Goal: Task Accomplishment & Management: Manage account settings

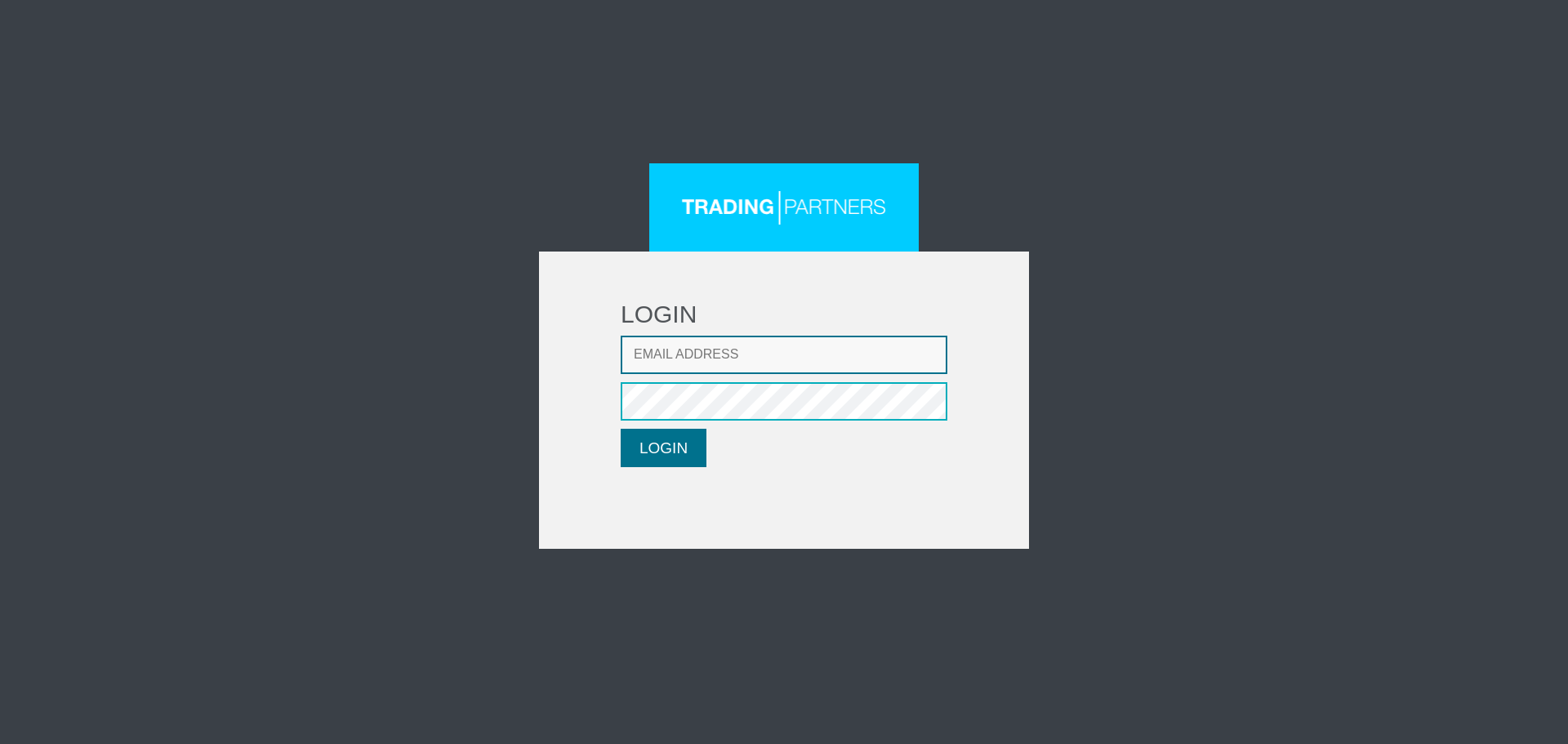
type input "[EMAIL_ADDRESS][DOMAIN_NAME]"
click at [652, 435] on button "LOGIN" at bounding box center [664, 448] width 86 height 38
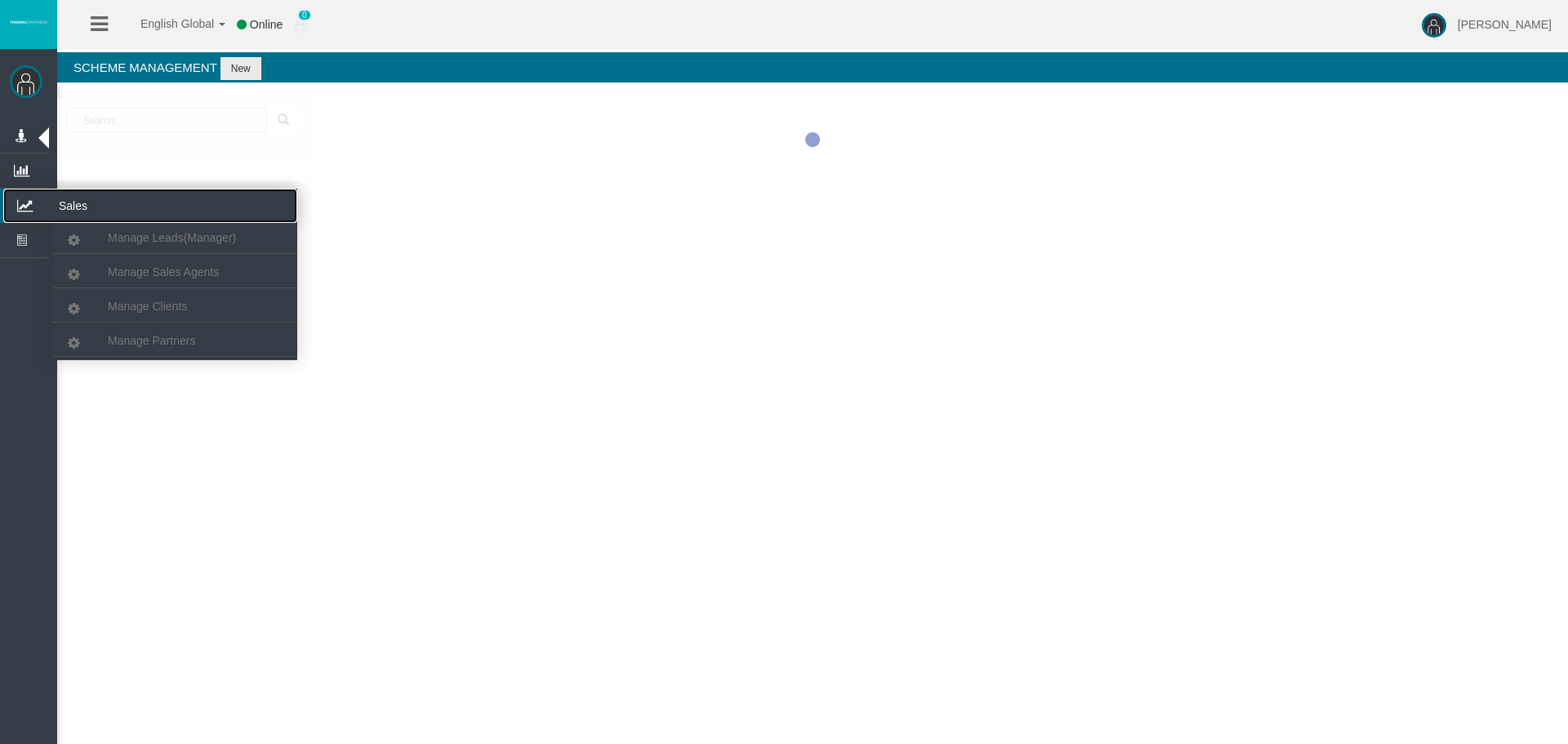
click at [23, 201] on icon at bounding box center [24, 206] width 43 height 34
click at [162, 180] on div at bounding box center [812, 140] width 1511 height 82
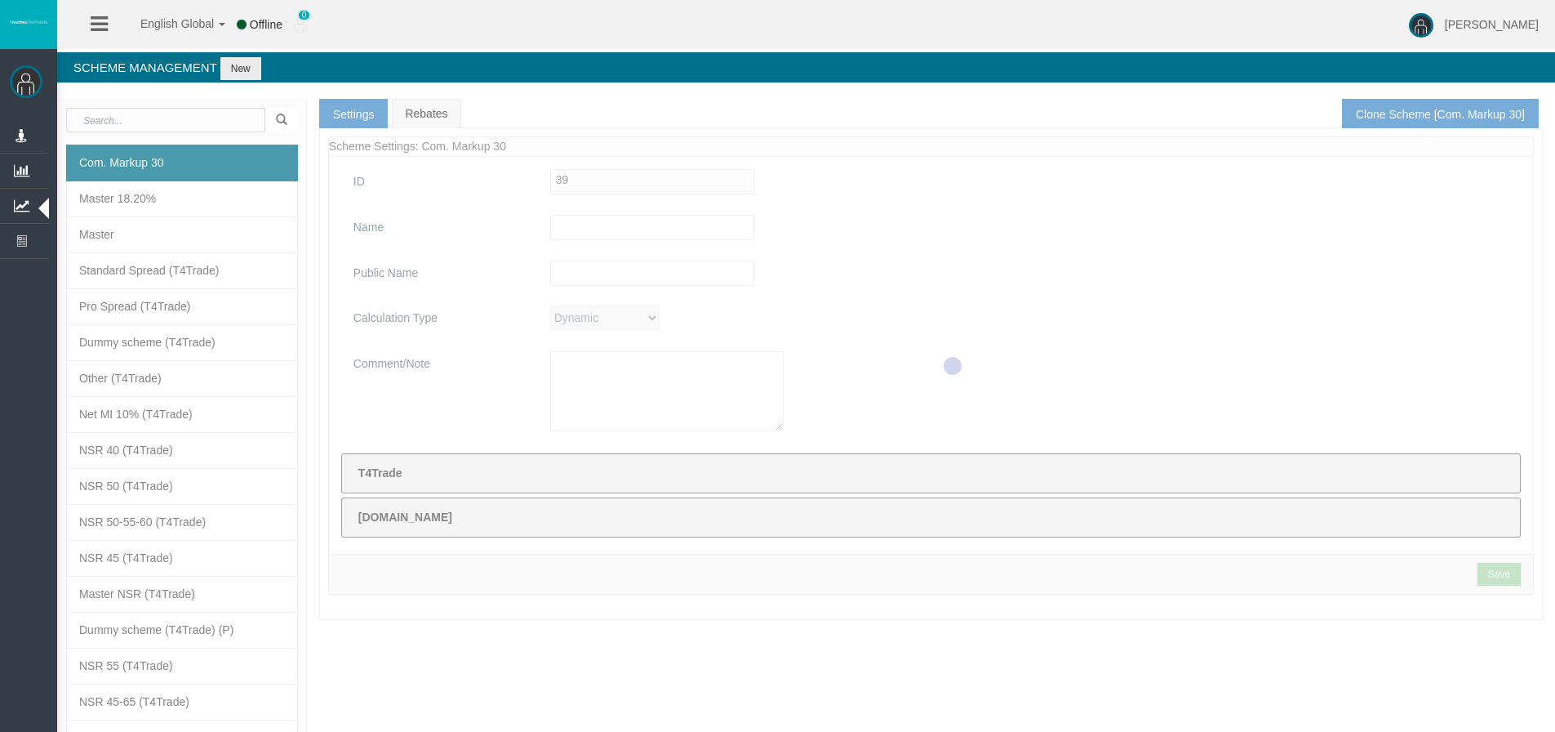
type input "Com. Markup 30"
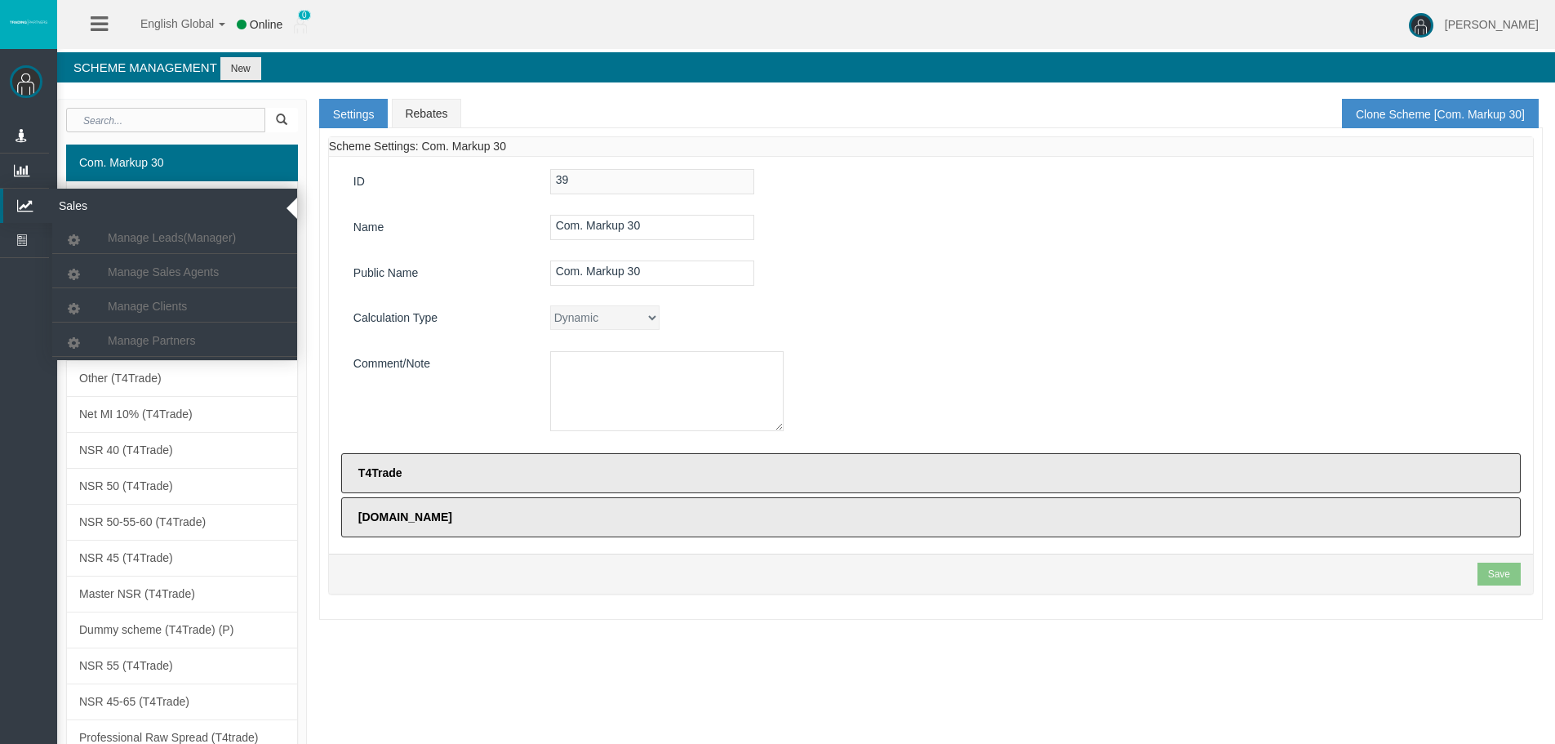
click at [25, 218] on icon at bounding box center [24, 206] width 43 height 34
click at [19, 204] on icon at bounding box center [24, 206] width 43 height 34
click at [118, 300] on span "Manage Clients" at bounding box center [147, 306] width 79 height 13
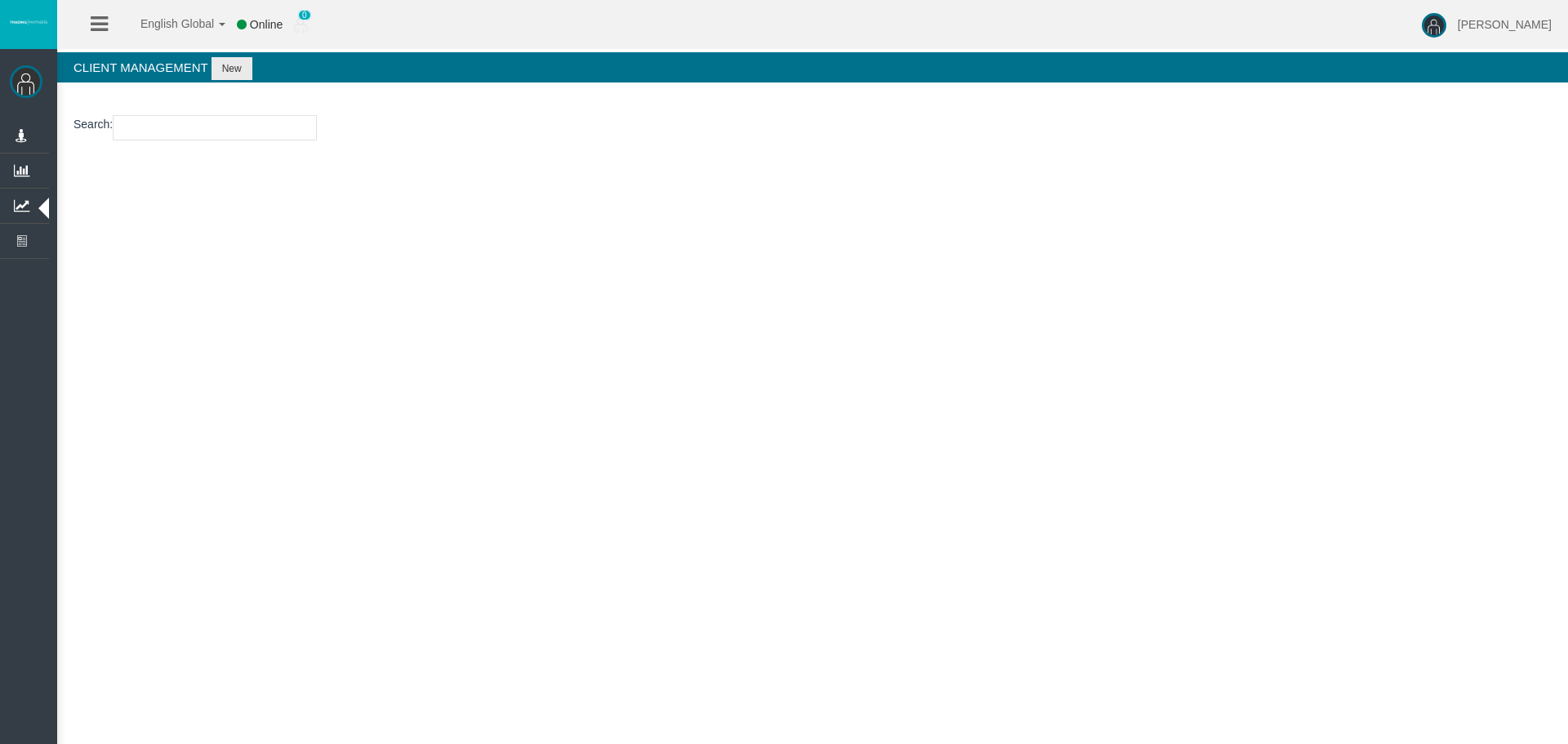
drag, startPoint x: 132, startPoint y: 130, endPoint x: 155, endPoint y: 134, distance: 23.2
click at [133, 129] on input "number" at bounding box center [215, 127] width 204 height 25
paste input "26106493"
type input "26106493"
click at [224, 74] on button "New" at bounding box center [231, 68] width 41 height 23
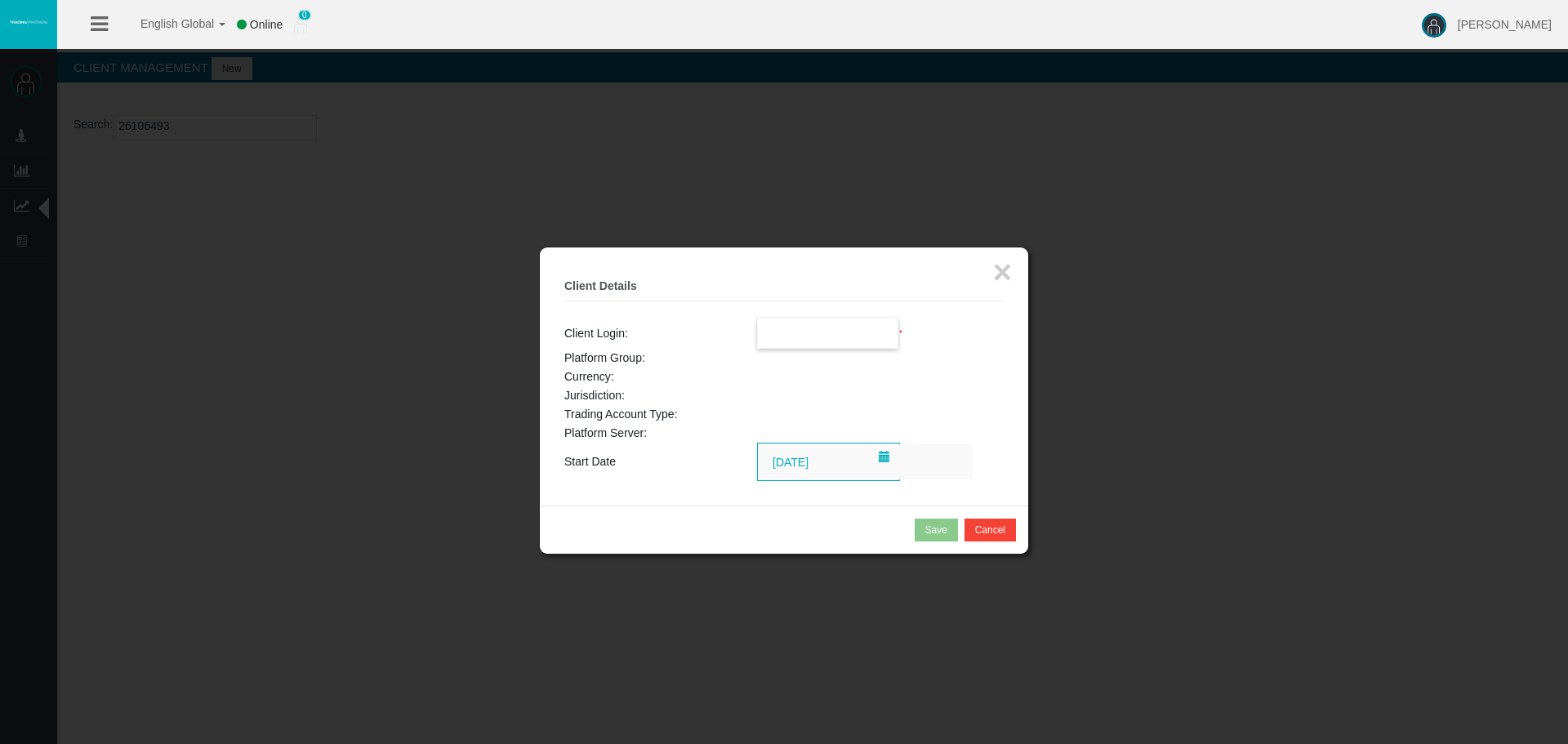
click at [779, 333] on input "text" at bounding box center [828, 332] width 140 height 29
paste input "26106493"
type input "26106493"
click at [1003, 278] on button "×" at bounding box center [1002, 272] width 19 height 33
